Goal: Task Accomplishment & Management: Use online tool/utility

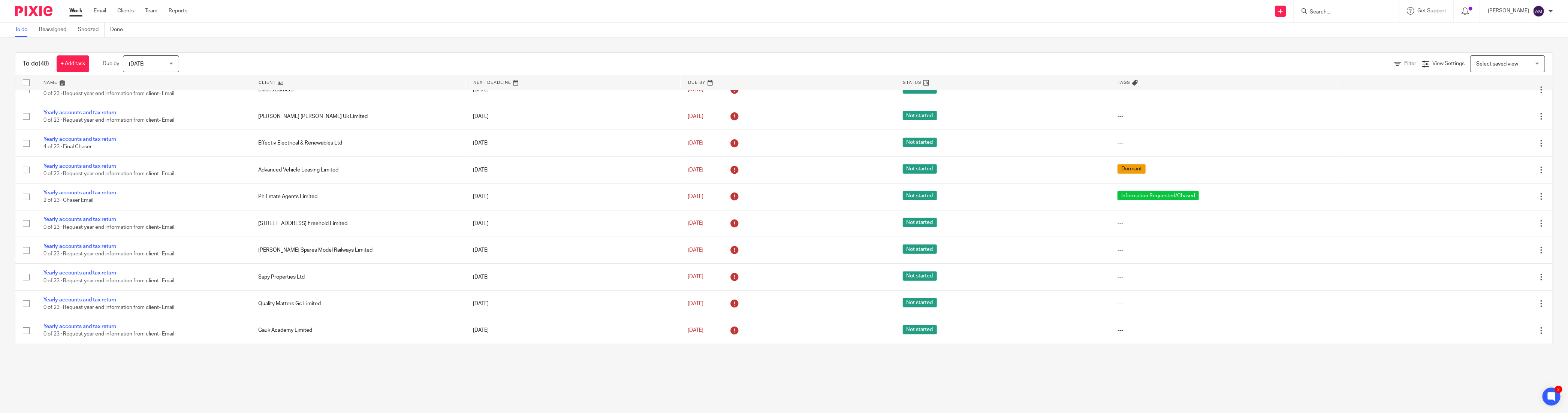
scroll to position [878, 0]
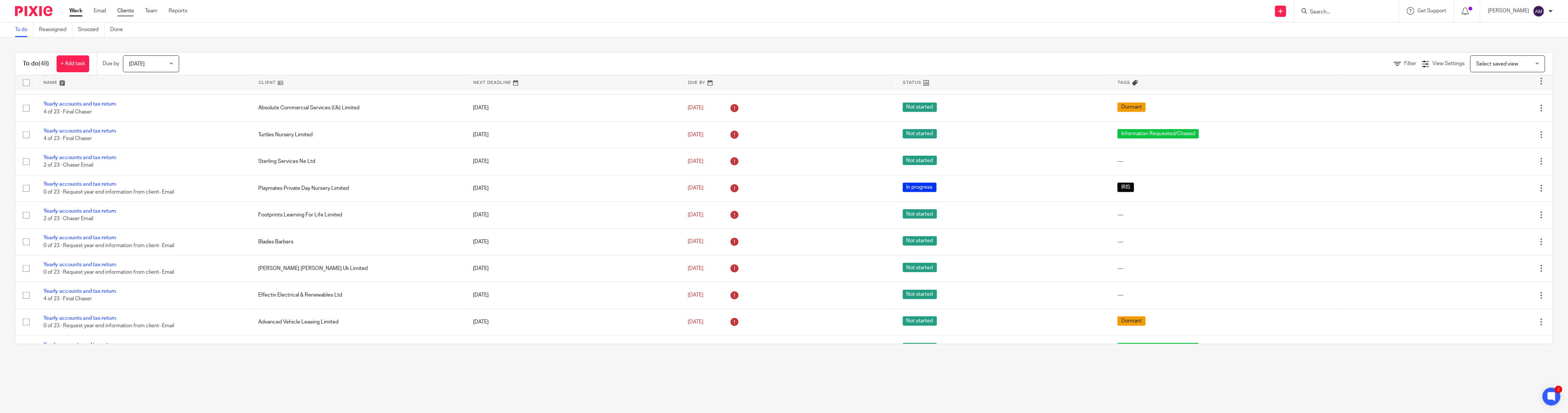
click at [125, 12] on link "Clients" at bounding box center [125, 11] width 16 height 7
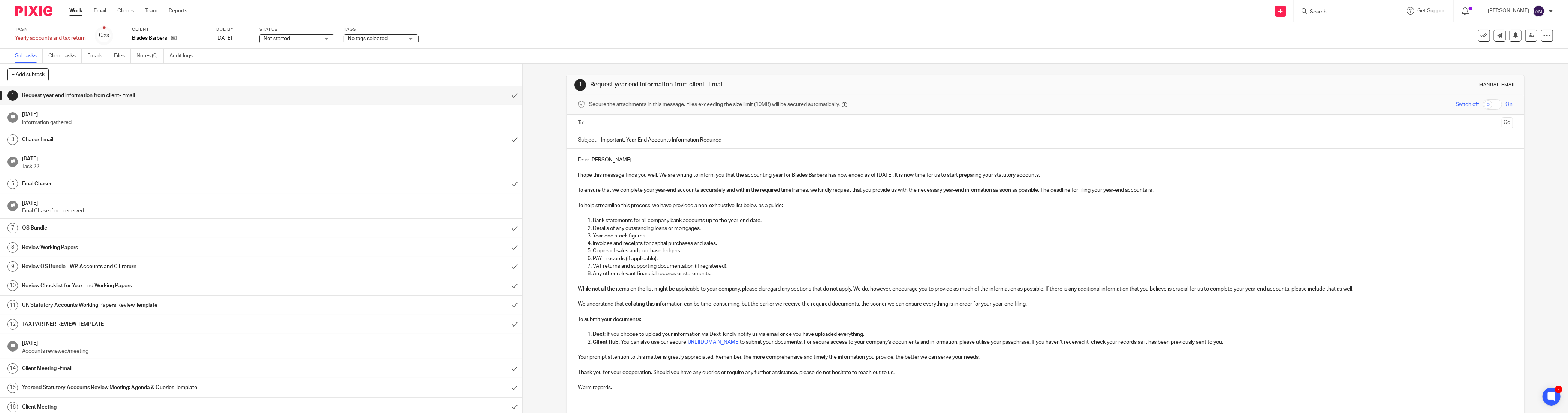
click at [302, 42] on span "Not started" at bounding box center [292, 38] width 56 height 8
click at [294, 52] on li "Not started" at bounding box center [294, 50] width 74 height 15
click at [375, 38] on span "No tags selected" at bounding box center [367, 38] width 40 height 5
click at [383, 84] on span "Records received" at bounding box center [374, 81] width 41 height 5
checkbox input "true"
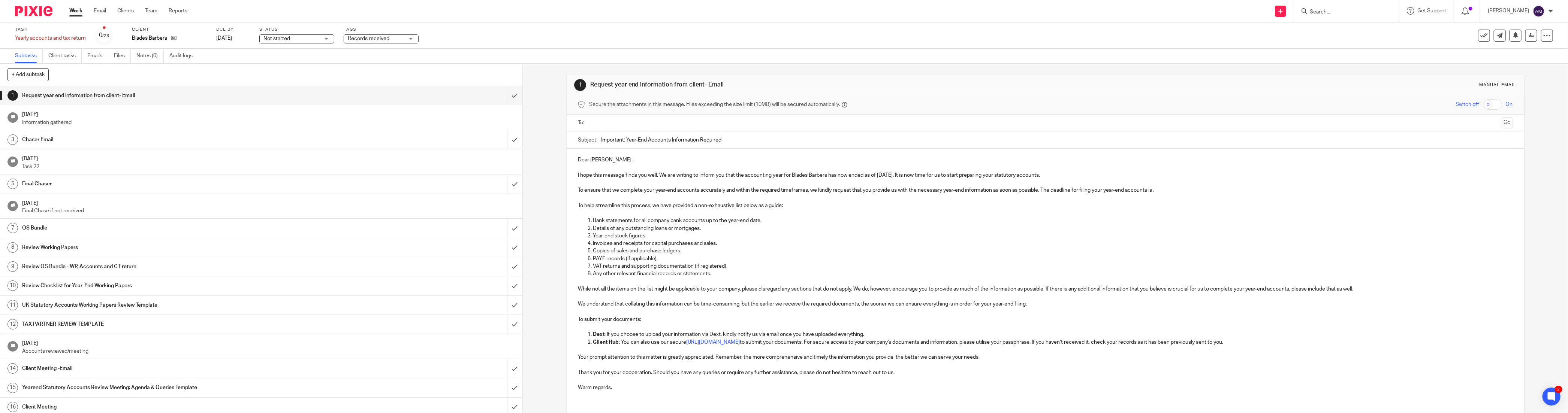
click at [478, 30] on div "Task Yearly accounts and tax return Save Yearly accounts and tax return 0 /23 C…" at bounding box center [656, 36] width 1282 height 18
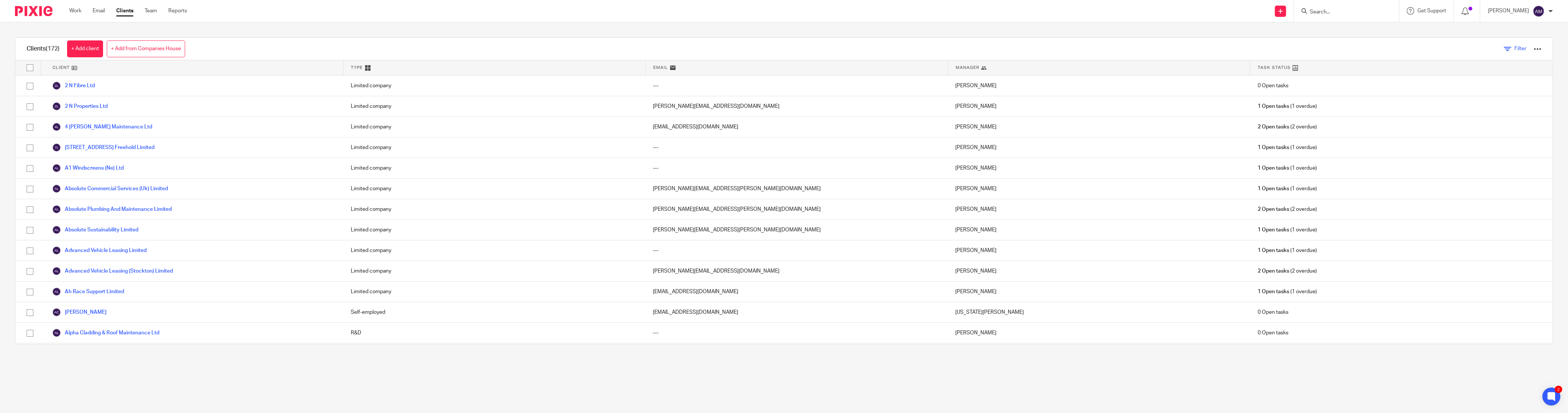
click at [1514, 49] on span "Filter" at bounding box center [1521, 49] width 12 height 5
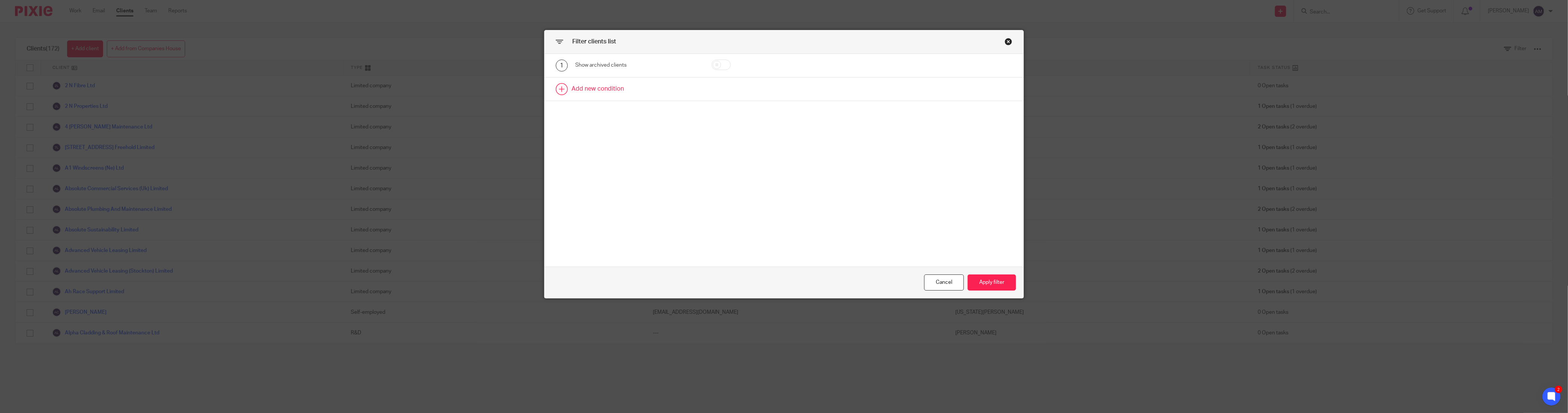
click at [587, 90] on link at bounding box center [784, 89] width 479 height 23
click at [618, 91] on div "Field" at bounding box center [629, 91] width 95 height 16
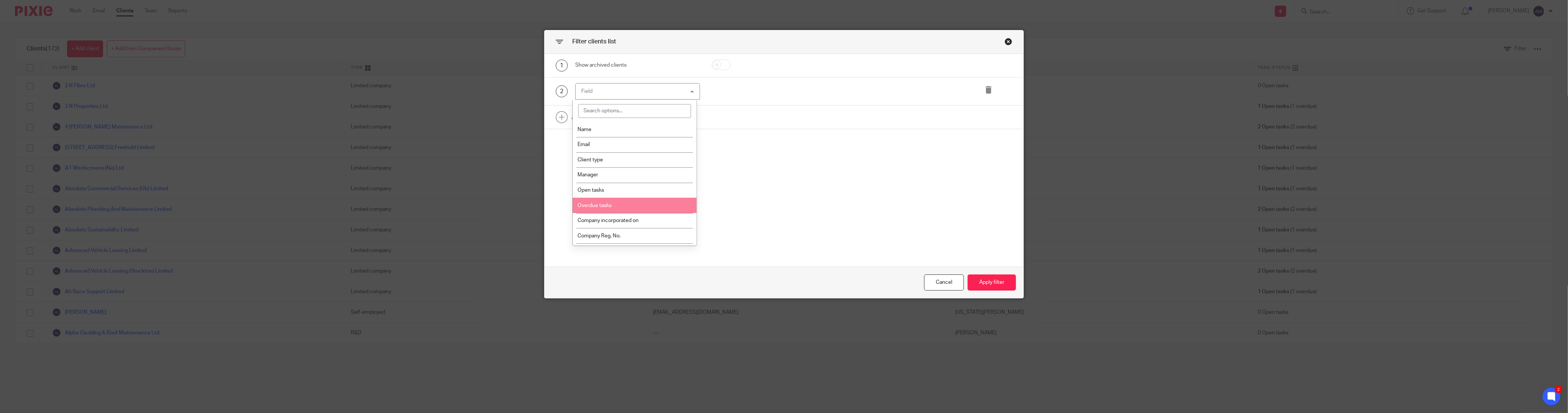
scroll to position [5, 0]
click at [631, 187] on li "Open tasks" at bounding box center [635, 185] width 124 height 15
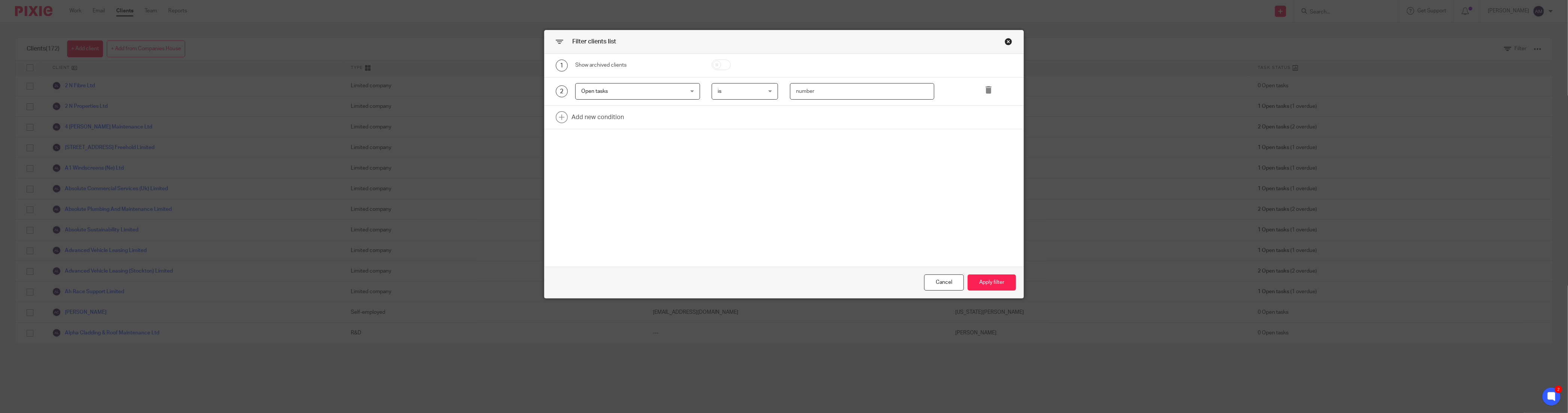
click at [824, 89] on input "number" at bounding box center [862, 92] width 144 height 17
click at [1005, 40] on div "Close this dialog window" at bounding box center [1009, 41] width 7 height 7
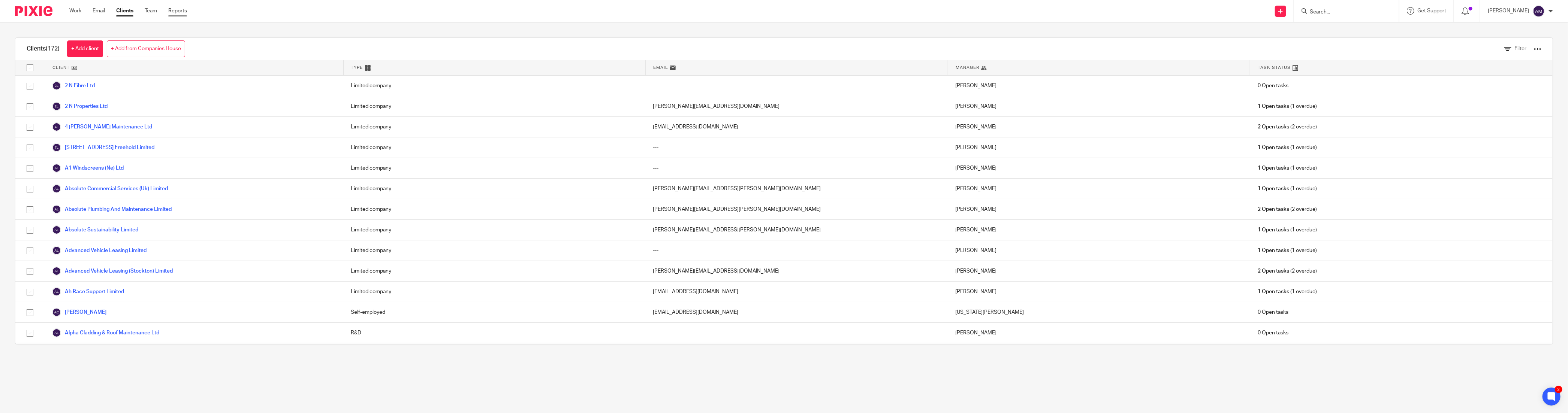
click at [175, 11] on link "Reports" at bounding box center [177, 11] width 19 height 7
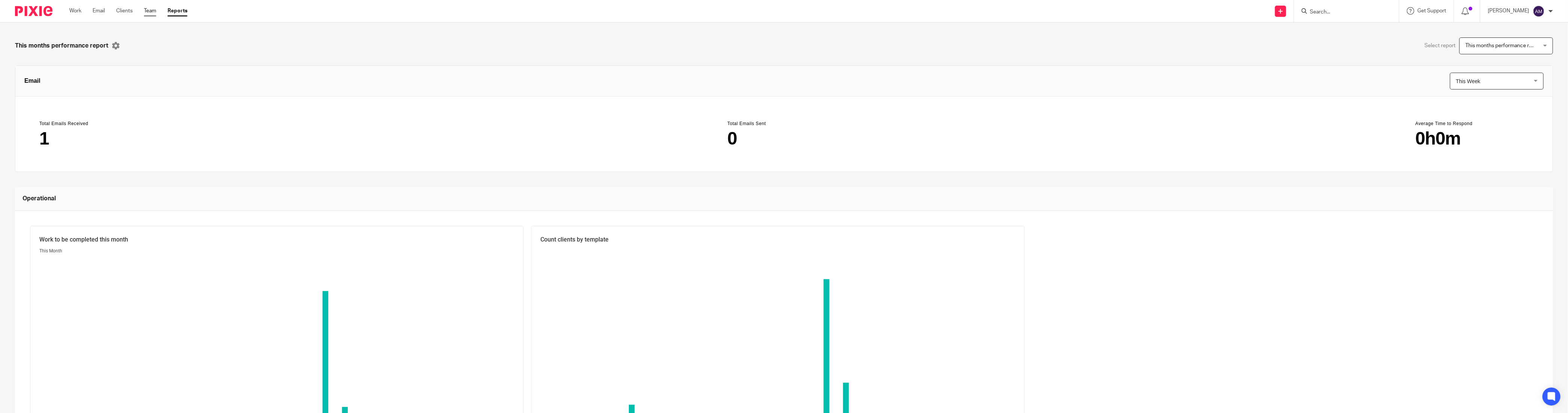
drag, startPoint x: 149, startPoint y: 9, endPoint x: 158, endPoint y: 16, distance: 11.4
click at [149, 9] on link "Team" at bounding box center [150, 11] width 12 height 7
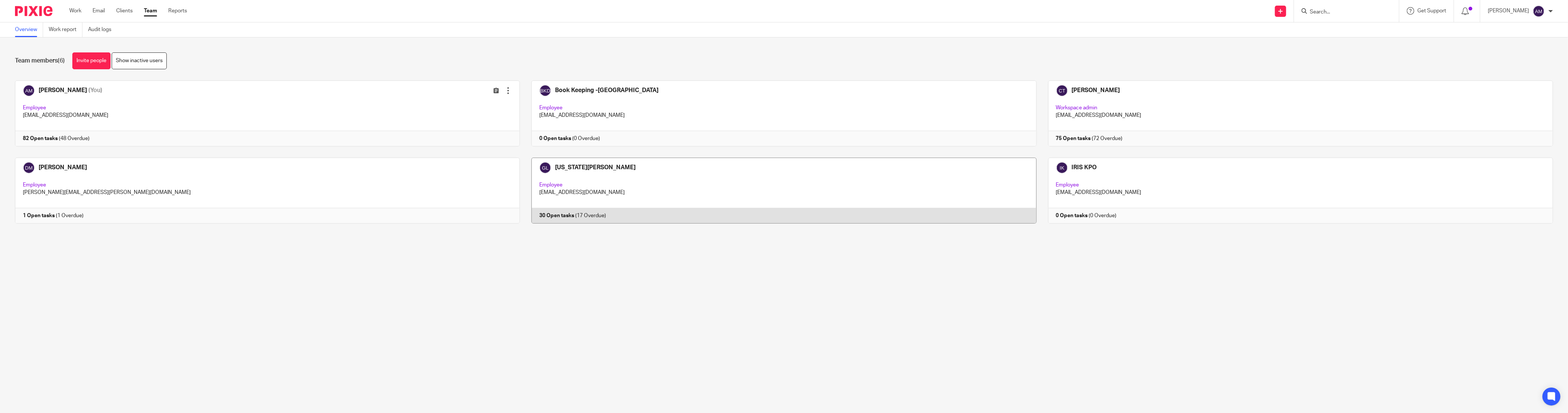
click at [564, 193] on link at bounding box center [778, 190] width 516 height 66
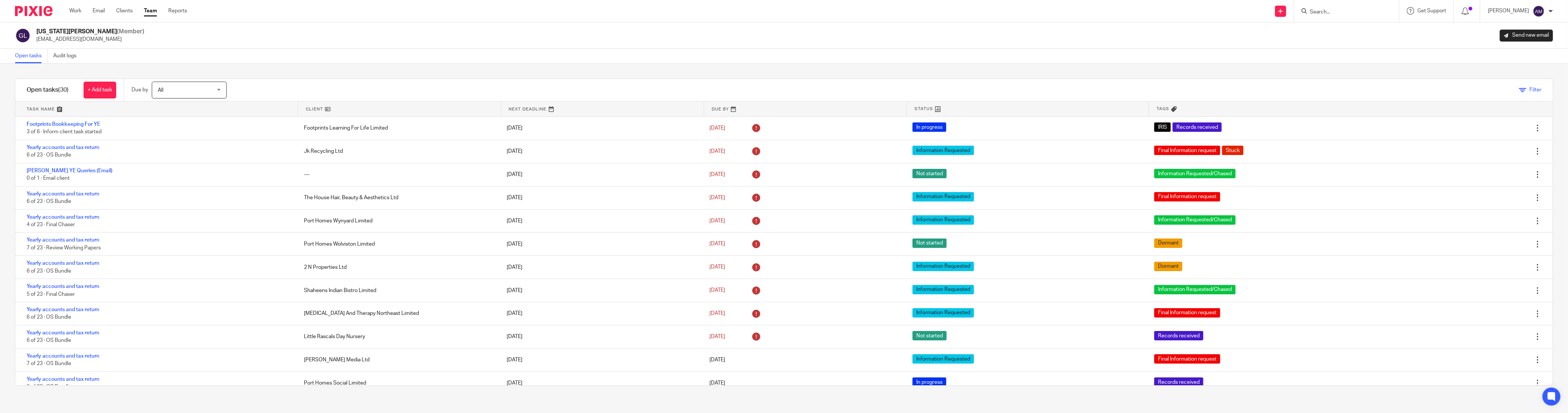
click at [1530, 90] on span "Filter" at bounding box center [1536, 89] width 12 height 5
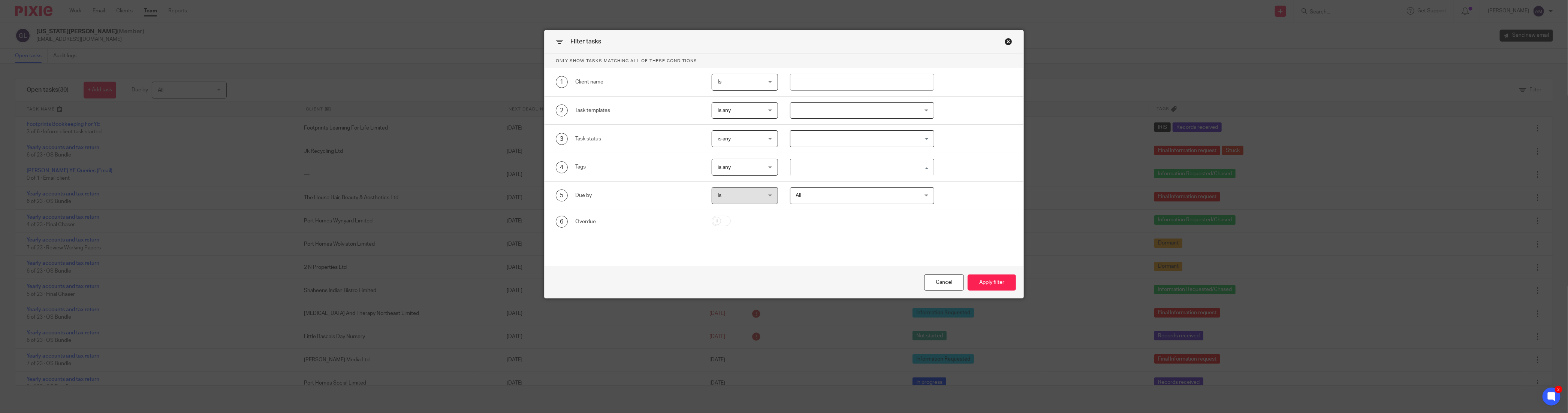
click at [840, 167] on input "Search for option" at bounding box center [861, 167] width 139 height 13
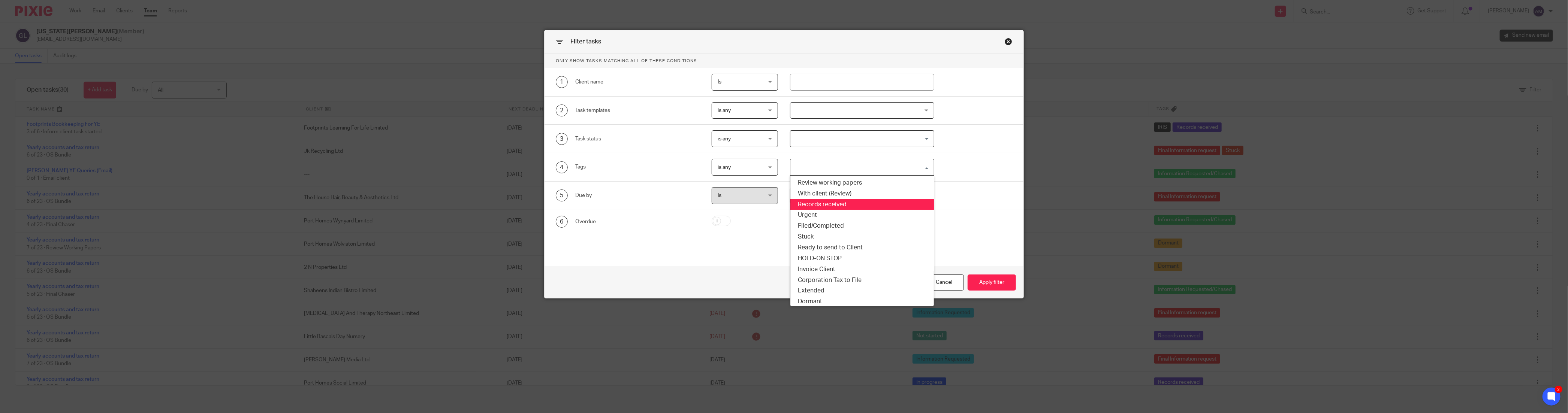
click at [835, 206] on li "Records received" at bounding box center [862, 205] width 144 height 11
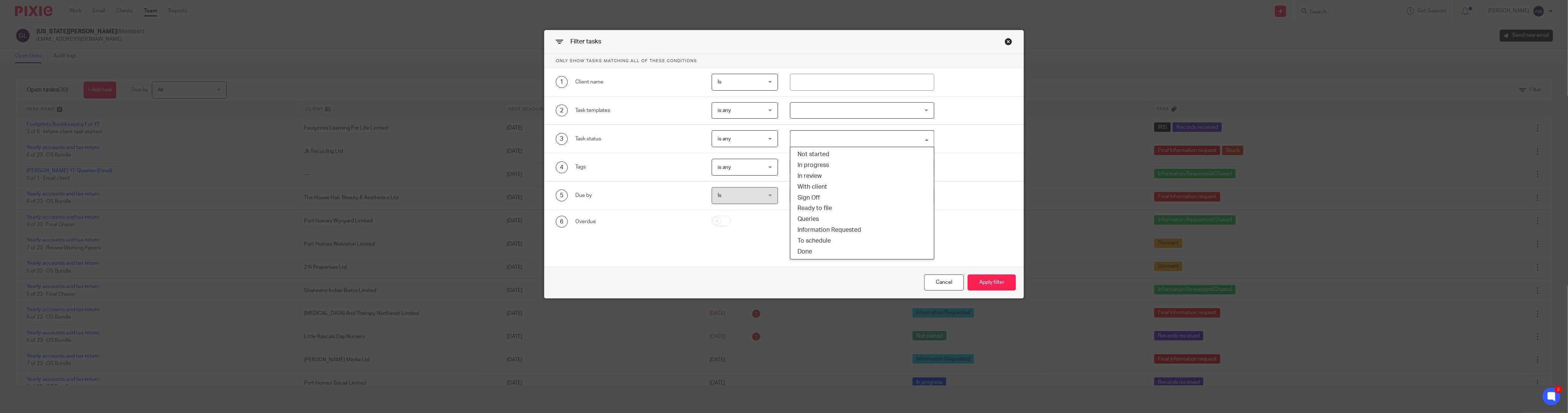
click at [833, 137] on input "Search for option" at bounding box center [861, 139] width 139 height 13
click at [964, 208] on div "5 Due by Is Is Is is All All Today Tomorrow This week Next week This month Next…" at bounding box center [784, 196] width 479 height 29
click at [988, 281] on button "Apply filter" at bounding box center [992, 282] width 48 height 16
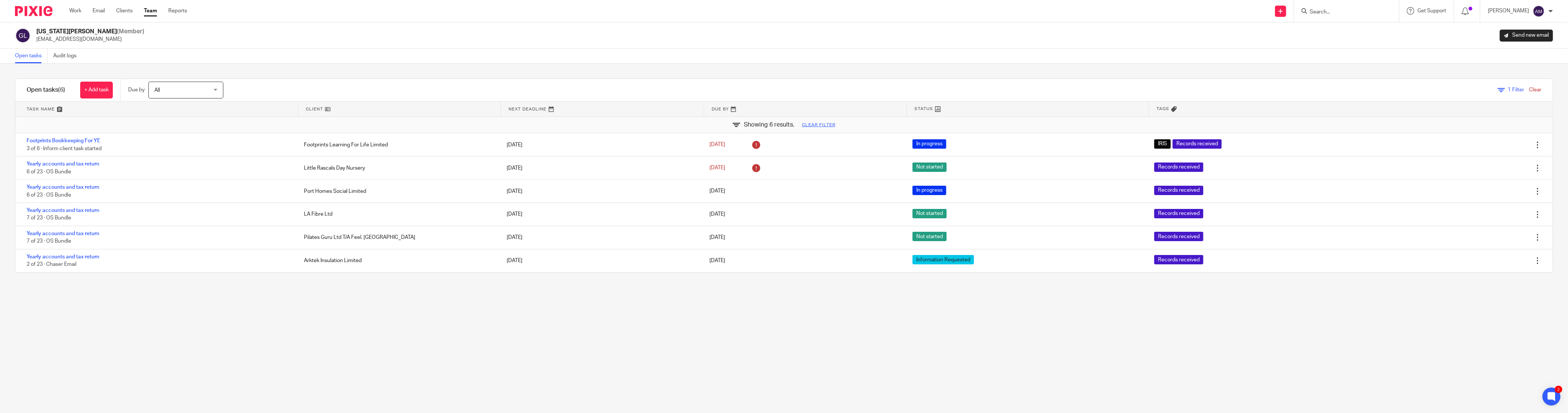
click at [151, 12] on link "Team" at bounding box center [150, 11] width 13 height 7
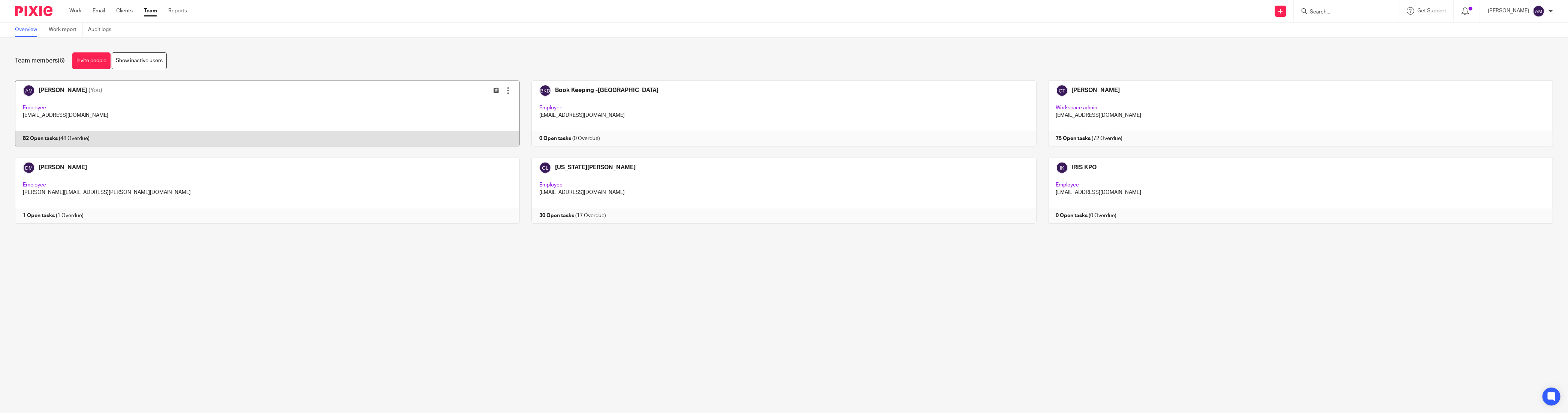
click at [39, 97] on link at bounding box center [262, 113] width 516 height 66
click at [51, 91] on link at bounding box center [262, 113] width 516 height 66
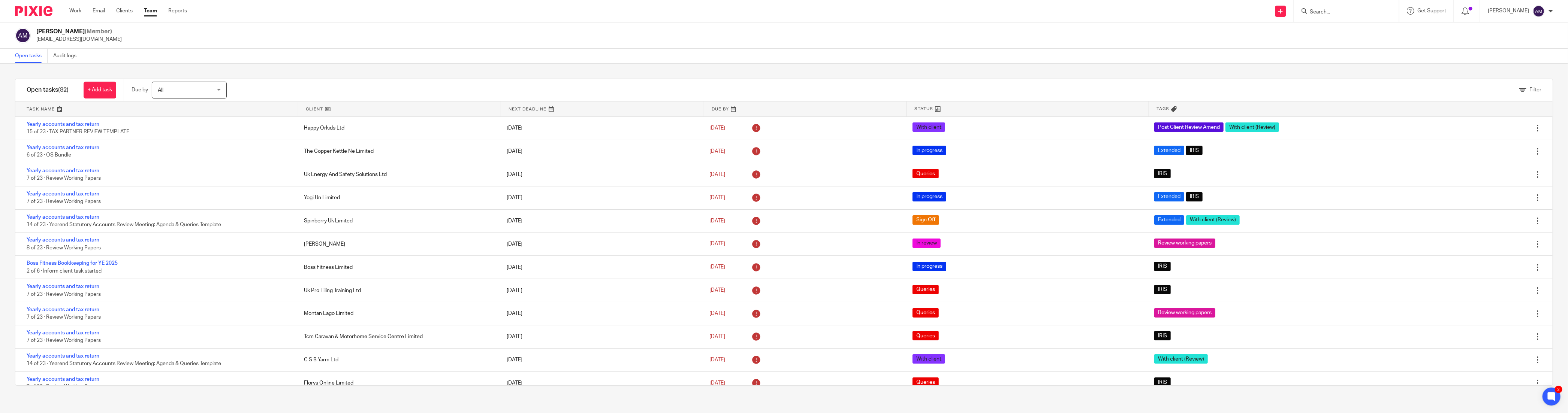
click at [1519, 86] on div "Filter" at bounding box center [1530, 90] width 23 height 8
click at [1519, 90] on icon at bounding box center [1522, 90] width 7 height 7
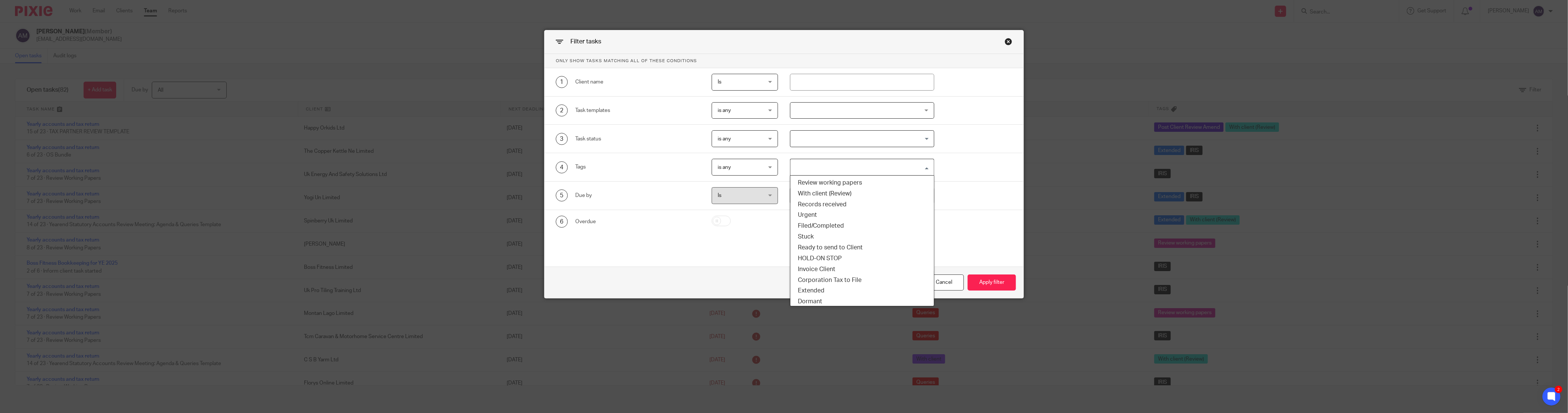
click at [796, 165] on input "Search for option" at bounding box center [861, 167] width 139 height 13
click at [817, 206] on li "Records received" at bounding box center [862, 204] width 144 height 11
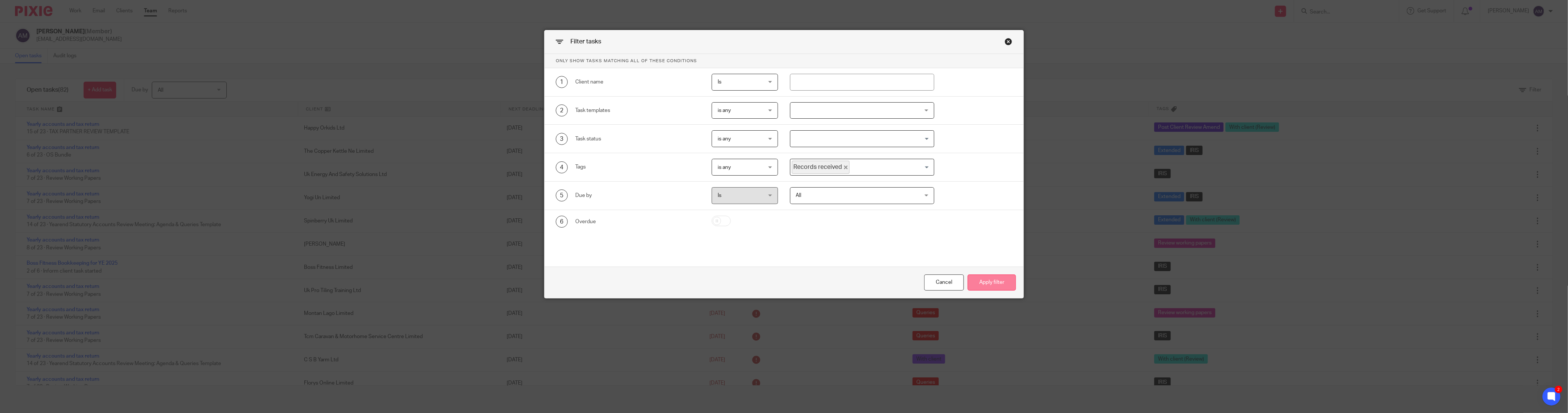
click at [987, 280] on button "Apply filter" at bounding box center [992, 282] width 48 height 16
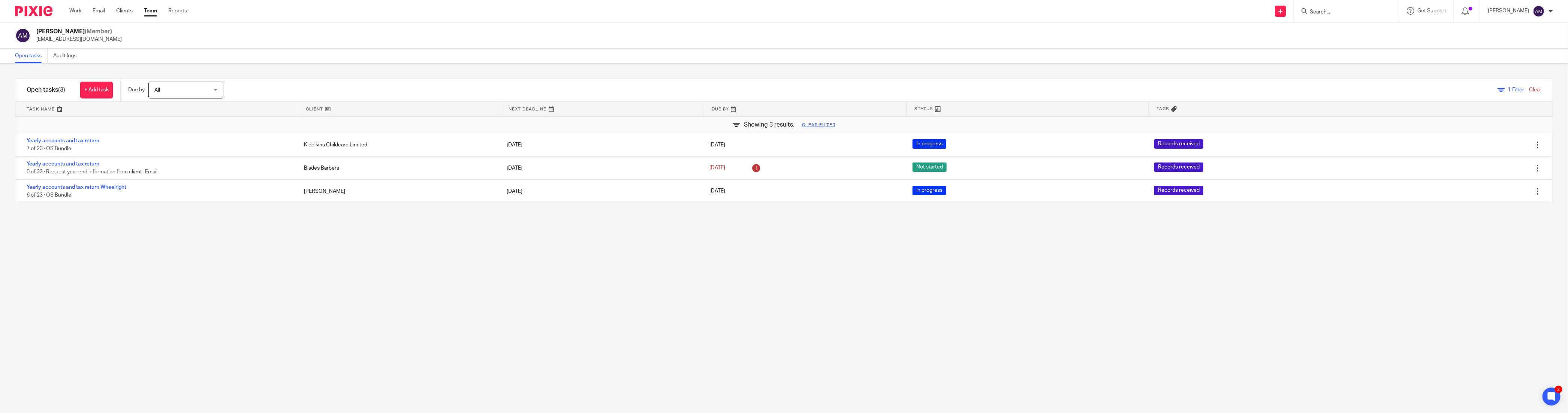
click at [1354, 10] on input "Search" at bounding box center [1343, 12] width 68 height 7
type input "tarren golf"
click button "submit" at bounding box center [0, 0] width 0 height 0
click at [1351, 30] on link at bounding box center [1371, 32] width 127 height 17
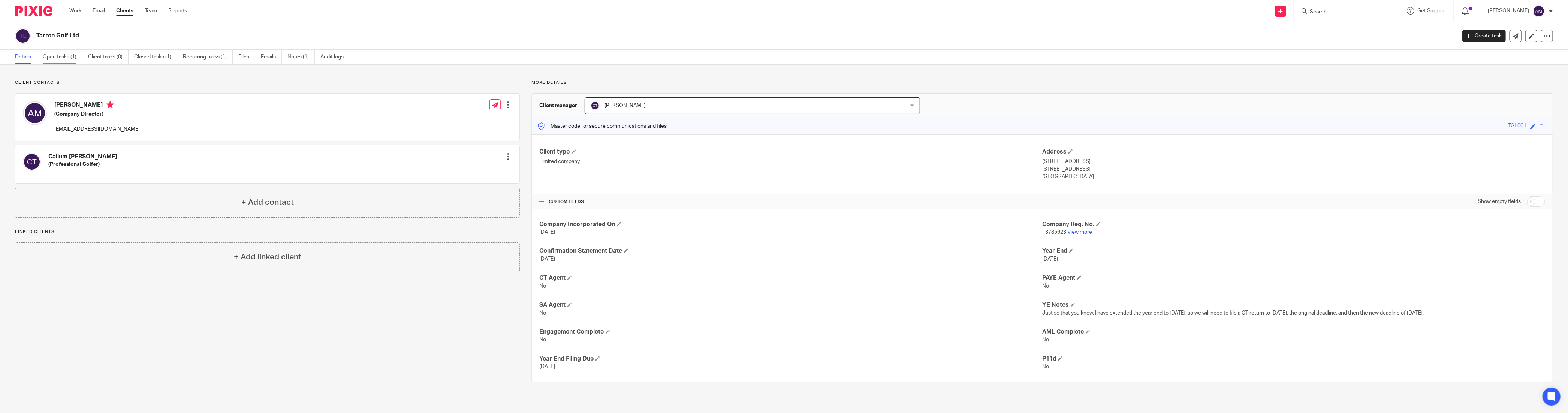
click at [64, 55] on link "Open tasks (1)" at bounding box center [62, 57] width 40 height 15
